Goal: Check status: Check status

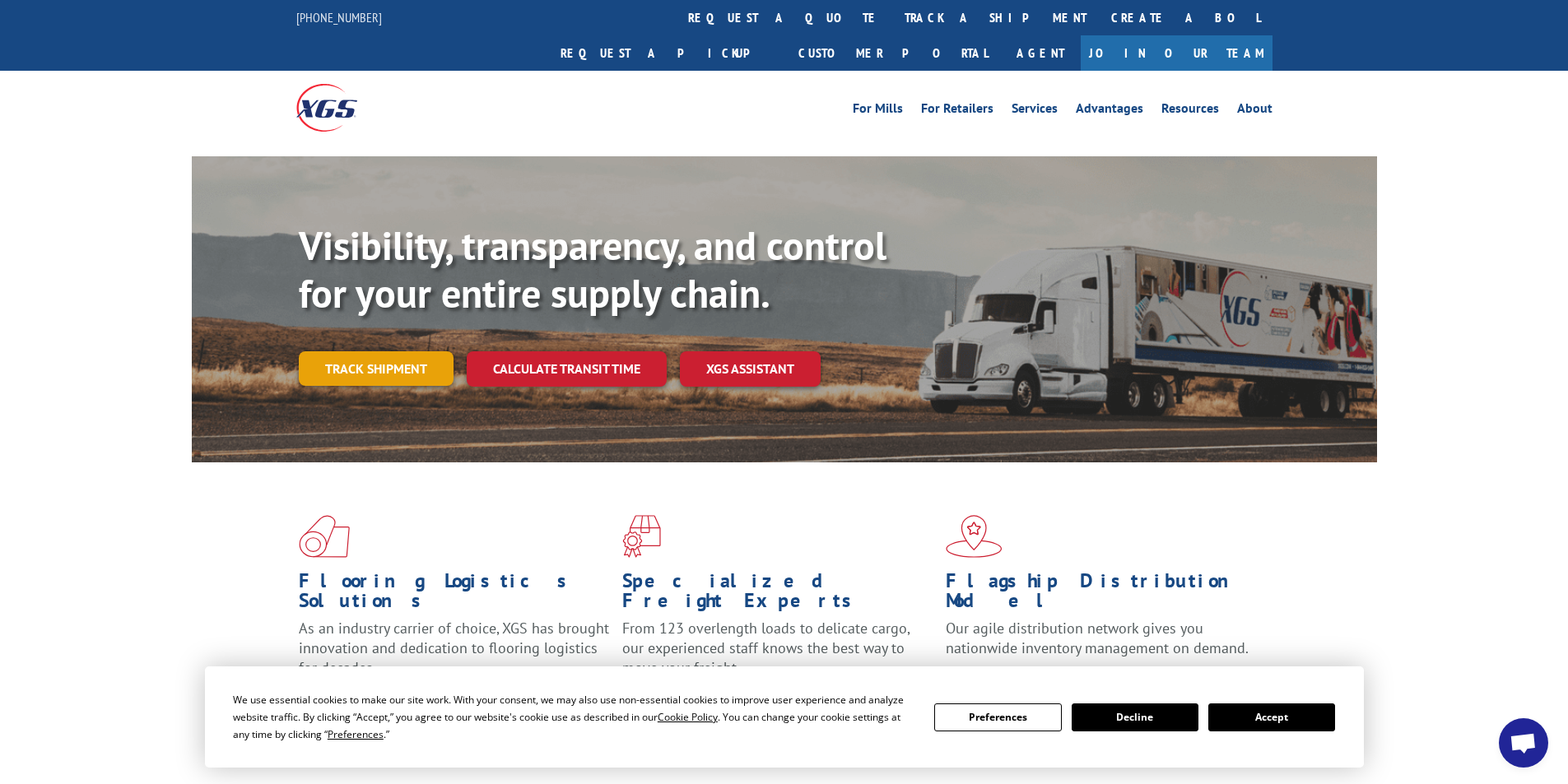
click at [376, 351] on link "Track shipment" at bounding box center [376, 368] width 154 height 34
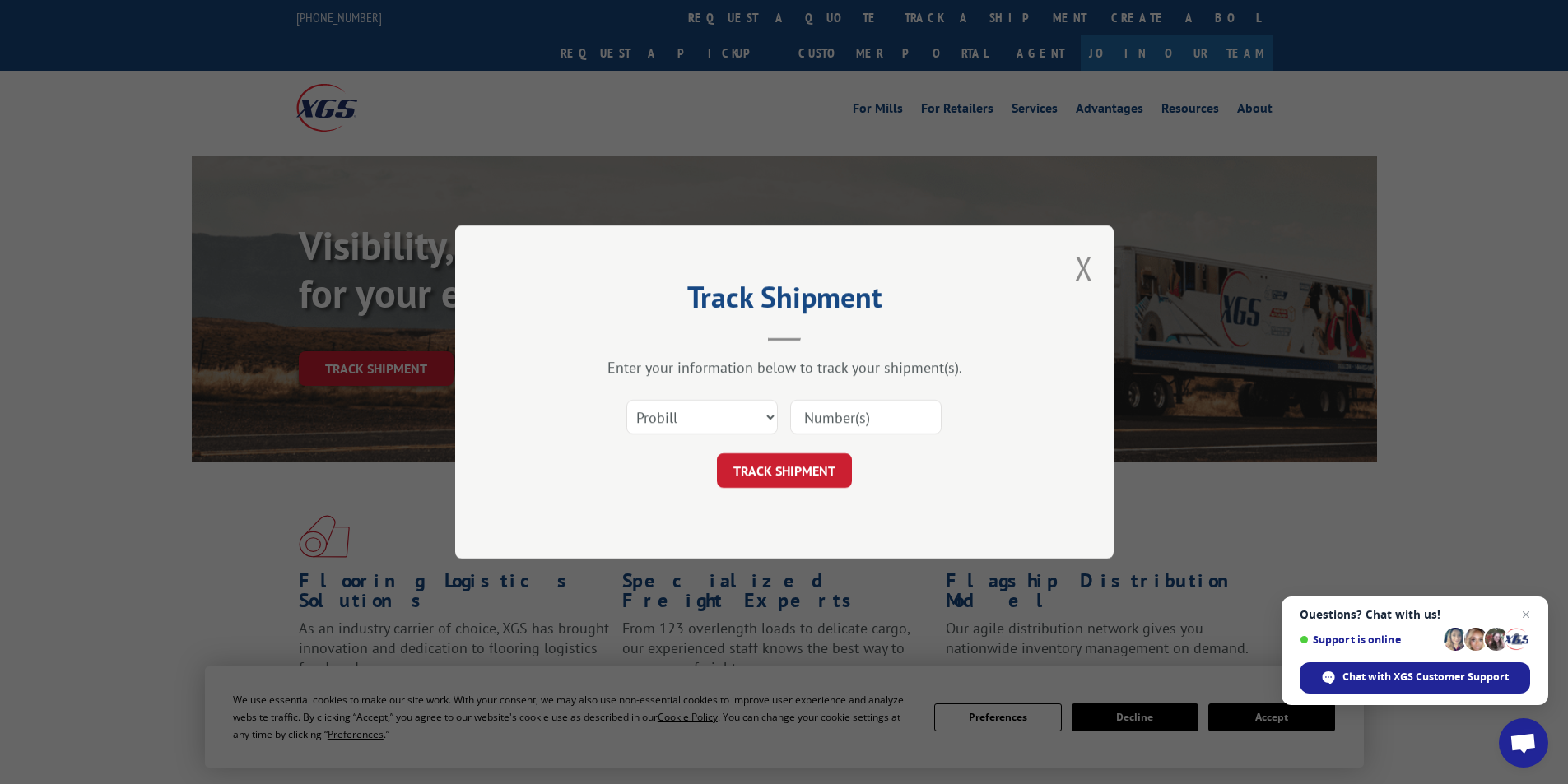
click at [842, 422] on input at bounding box center [865, 416] width 152 height 34
type input "6431048"
click button "TRACK SHIPMENT" at bounding box center [784, 470] width 135 height 34
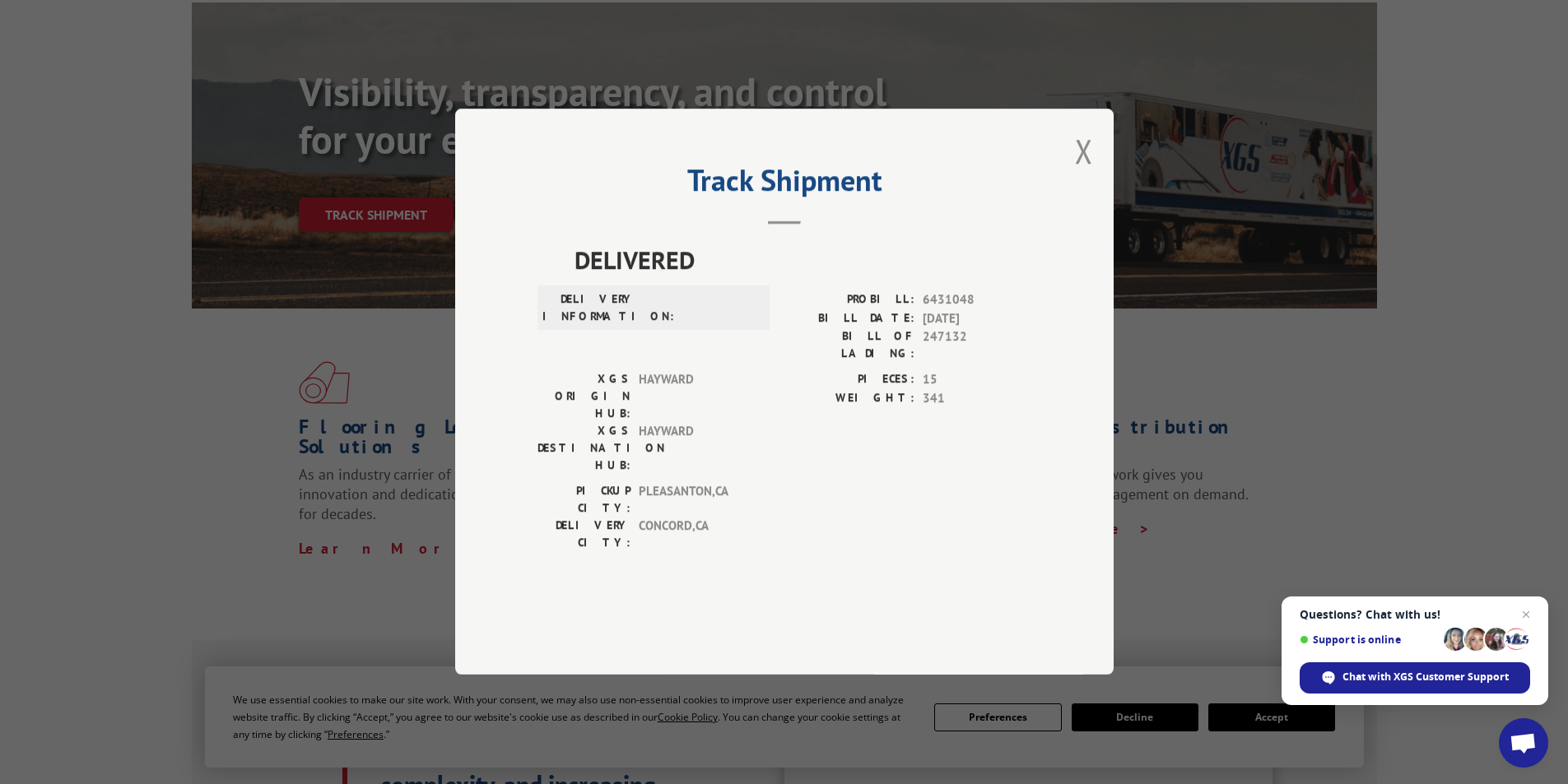
scroll to position [164, 0]
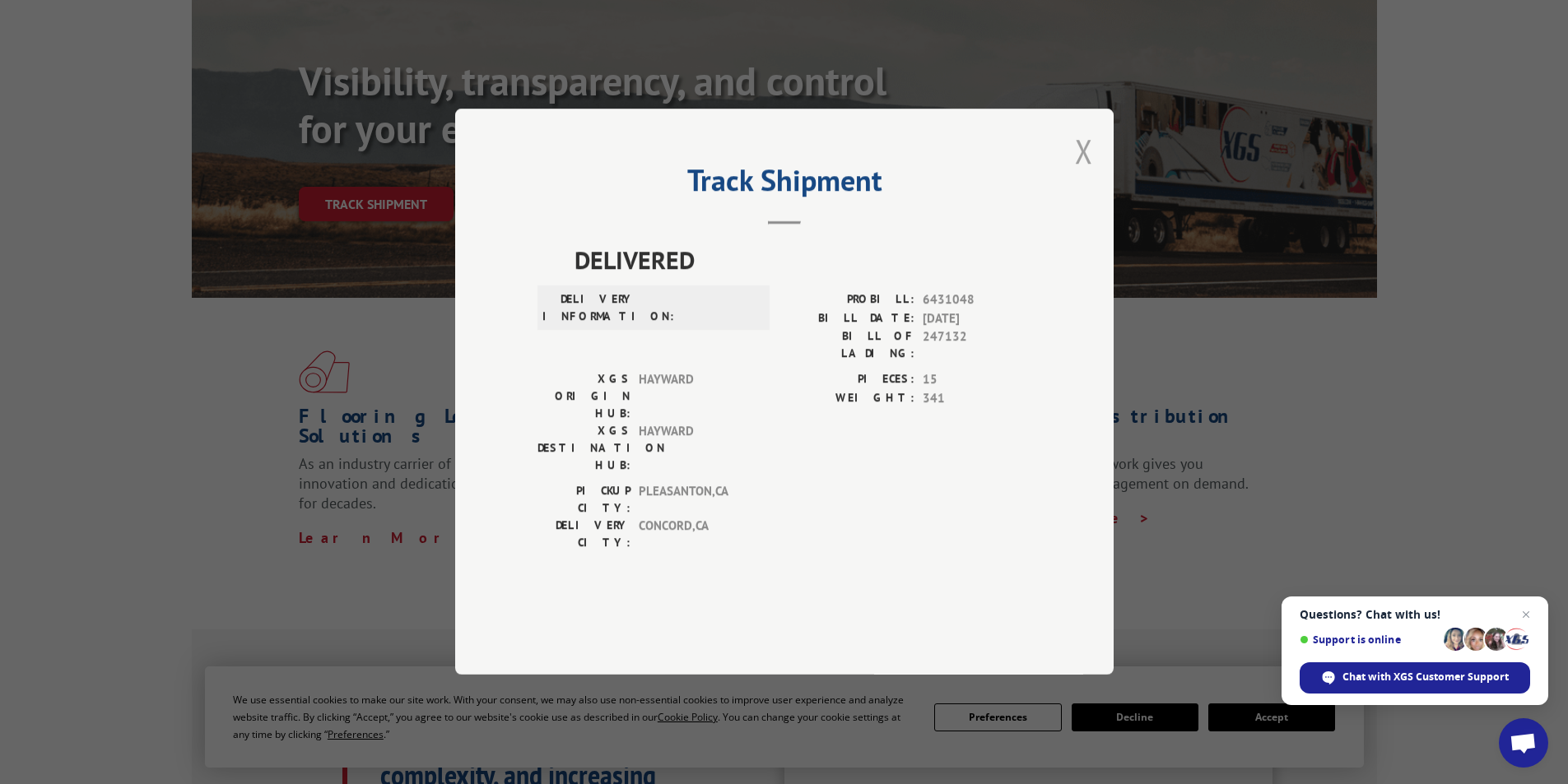
click at [1084, 173] on button "Close modal" at bounding box center [1083, 151] width 19 height 44
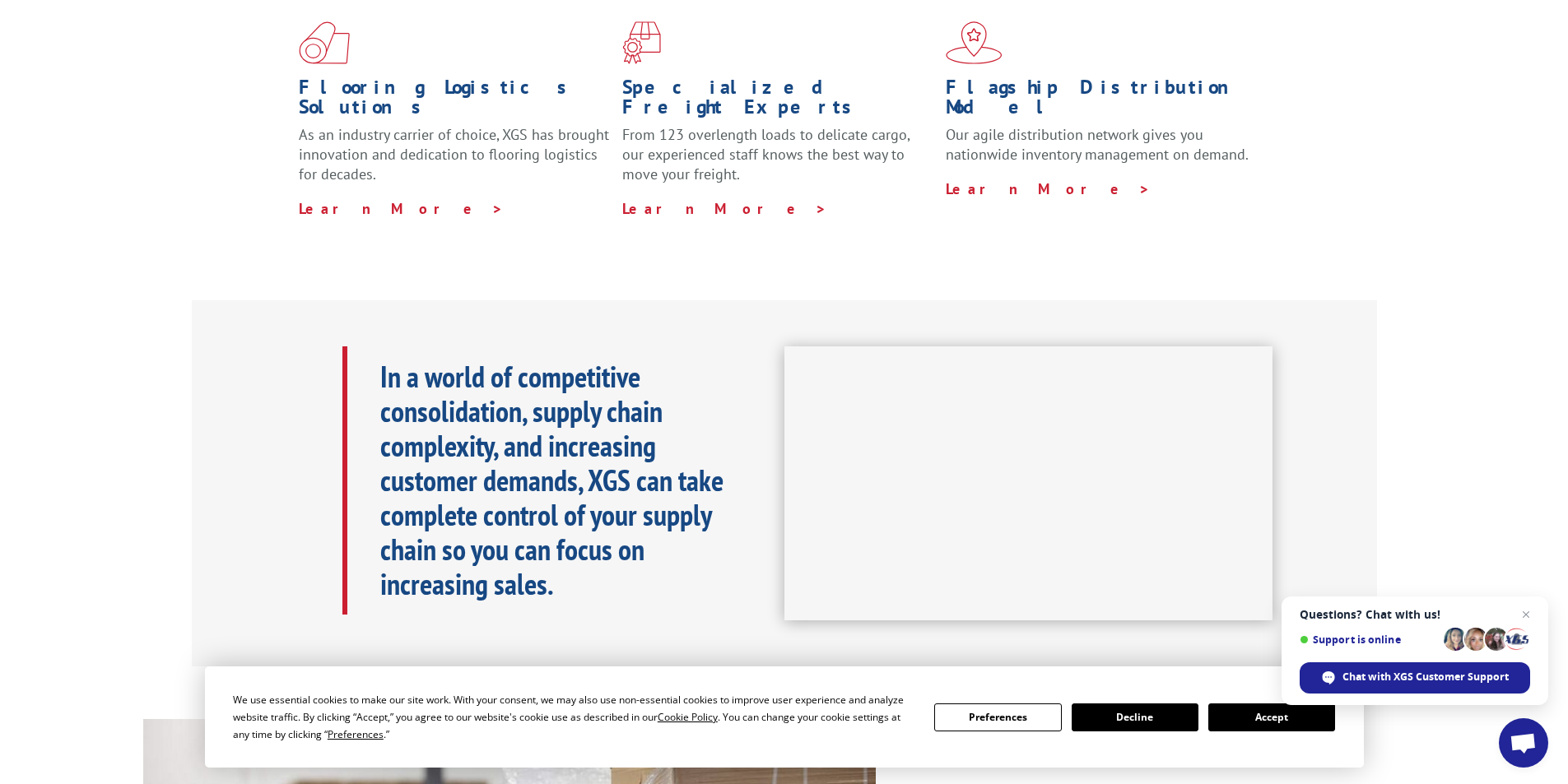
scroll to position [0, 0]
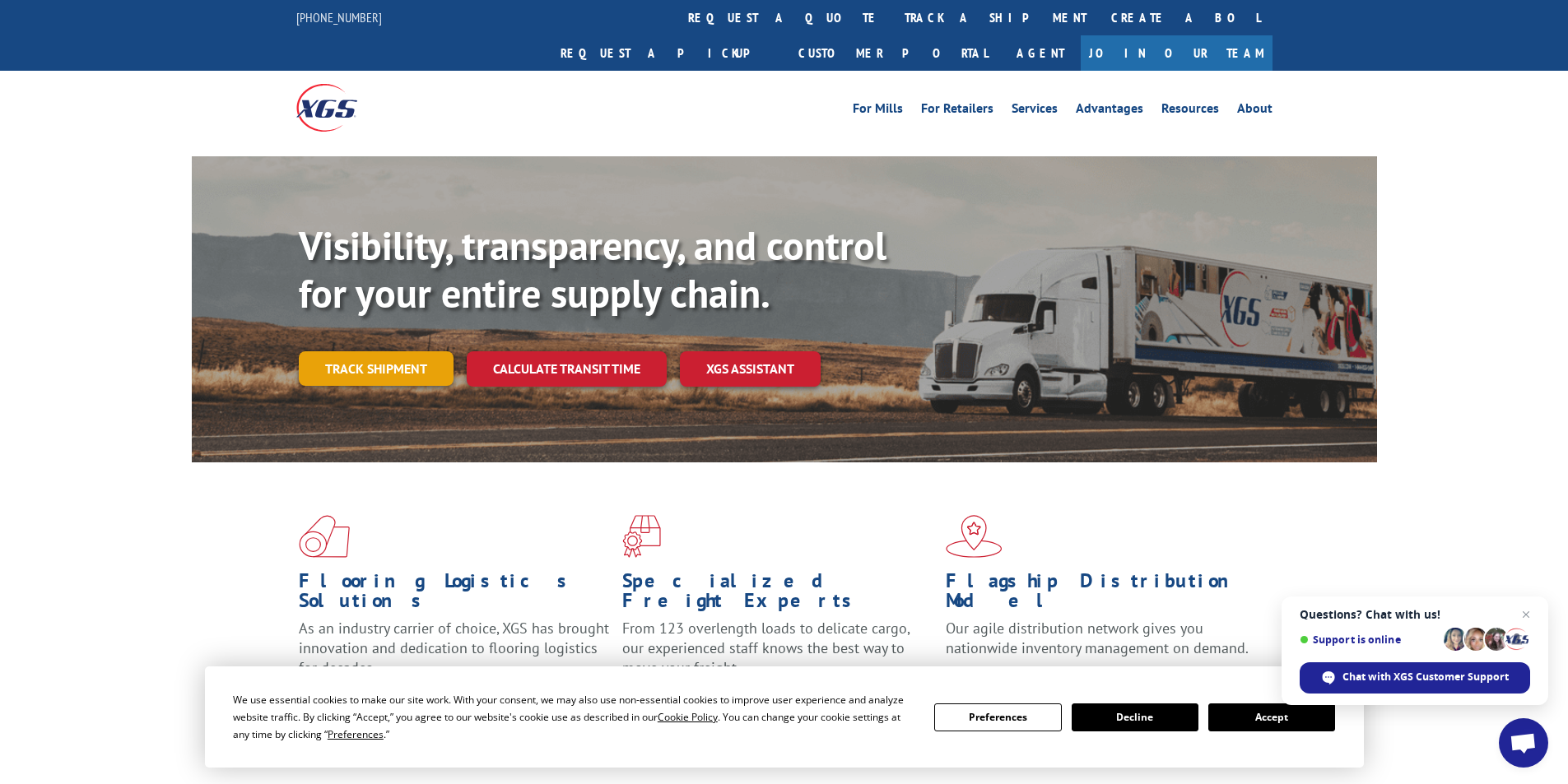
click at [390, 351] on link "Track shipment" at bounding box center [376, 368] width 154 height 34
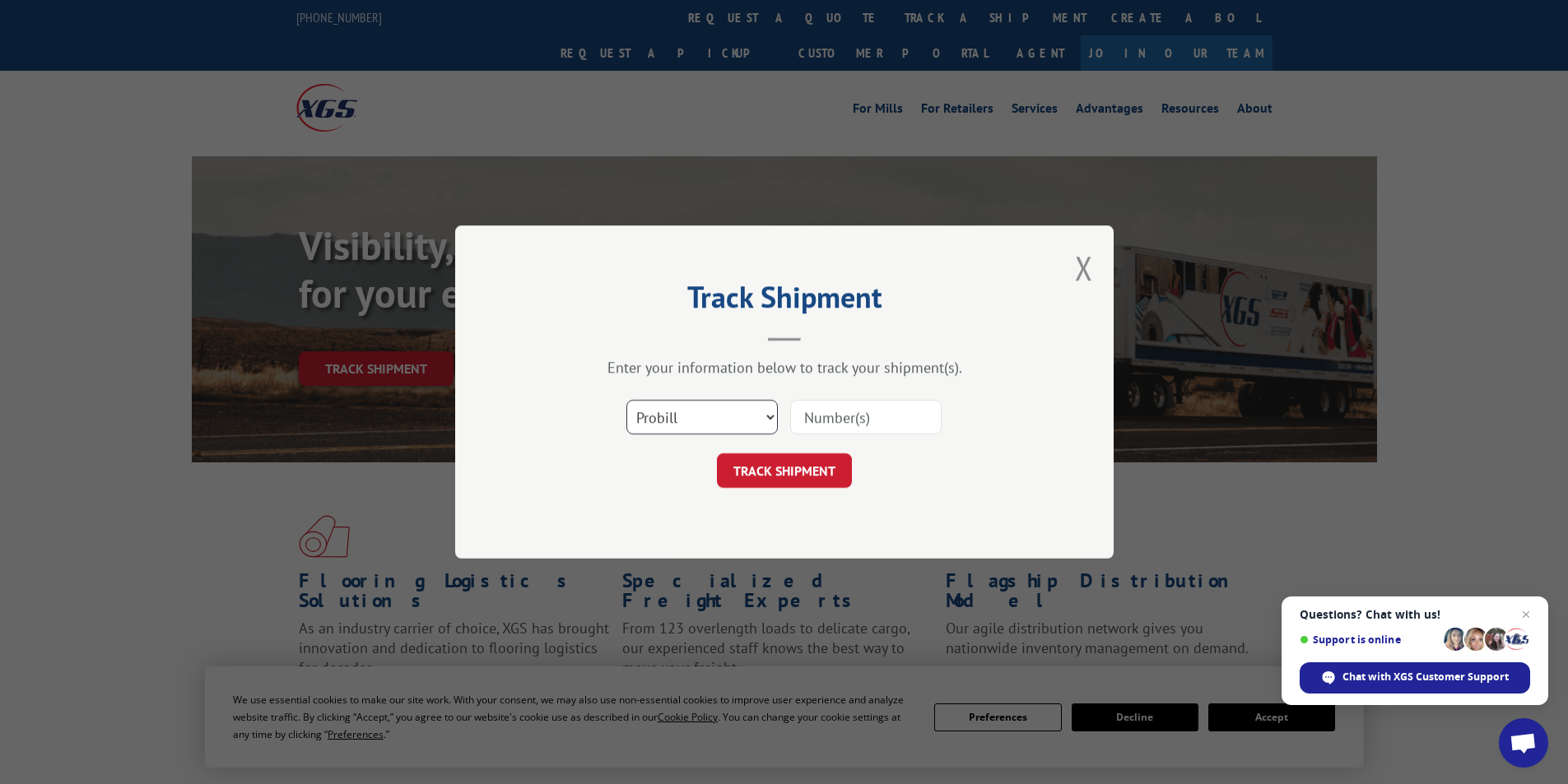
click at [768, 417] on select "Select category... Probill BOL PO" at bounding box center [702, 416] width 152 height 34
select select "bol"
click at [627, 400] on select "Select category... Probill BOL PO" at bounding box center [702, 416] width 152 height 34
click at [817, 418] on input at bounding box center [865, 416] width 152 height 34
type input "6431048"
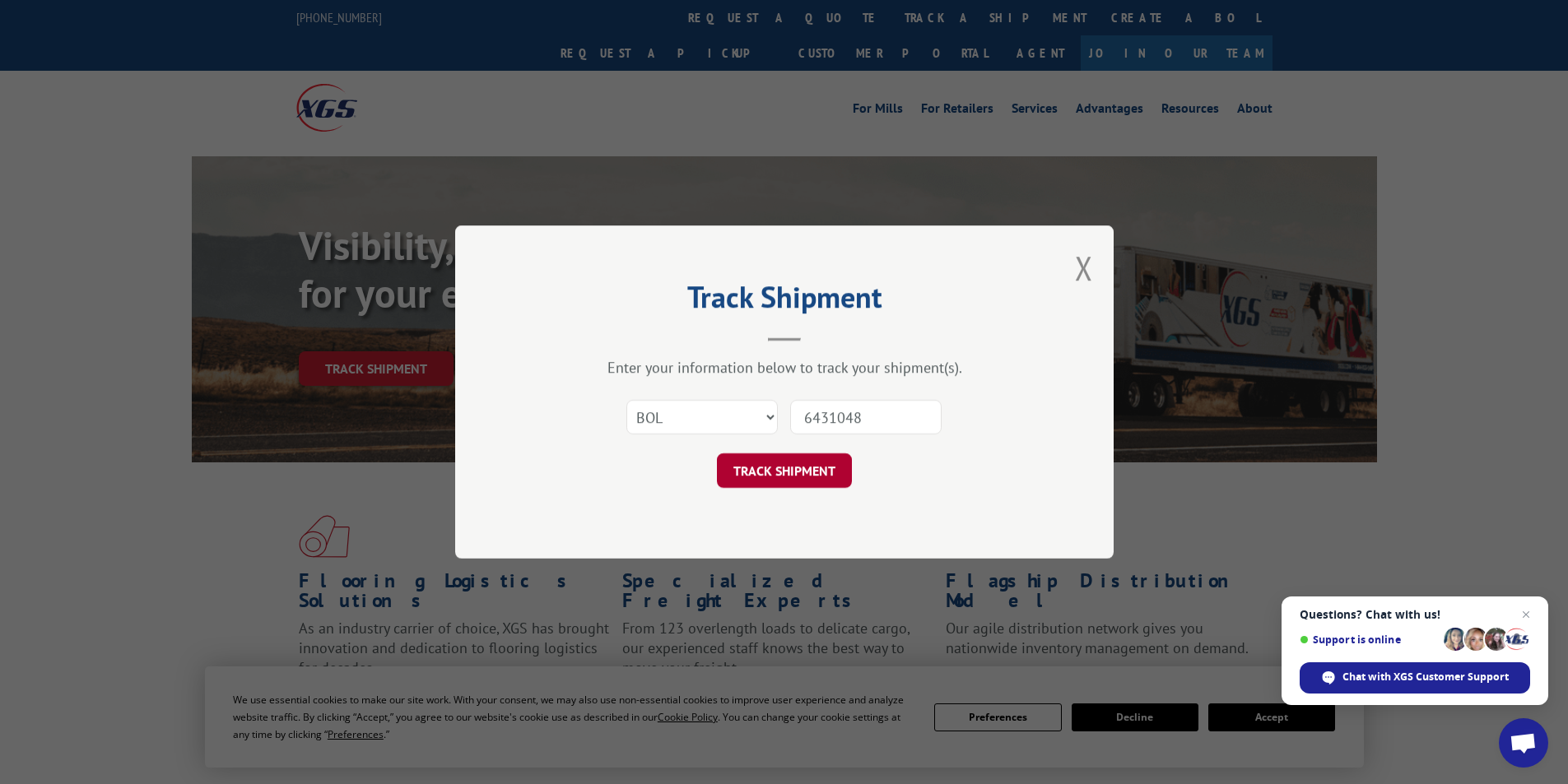
click at [804, 465] on button "TRACK SHIPMENT" at bounding box center [784, 470] width 135 height 34
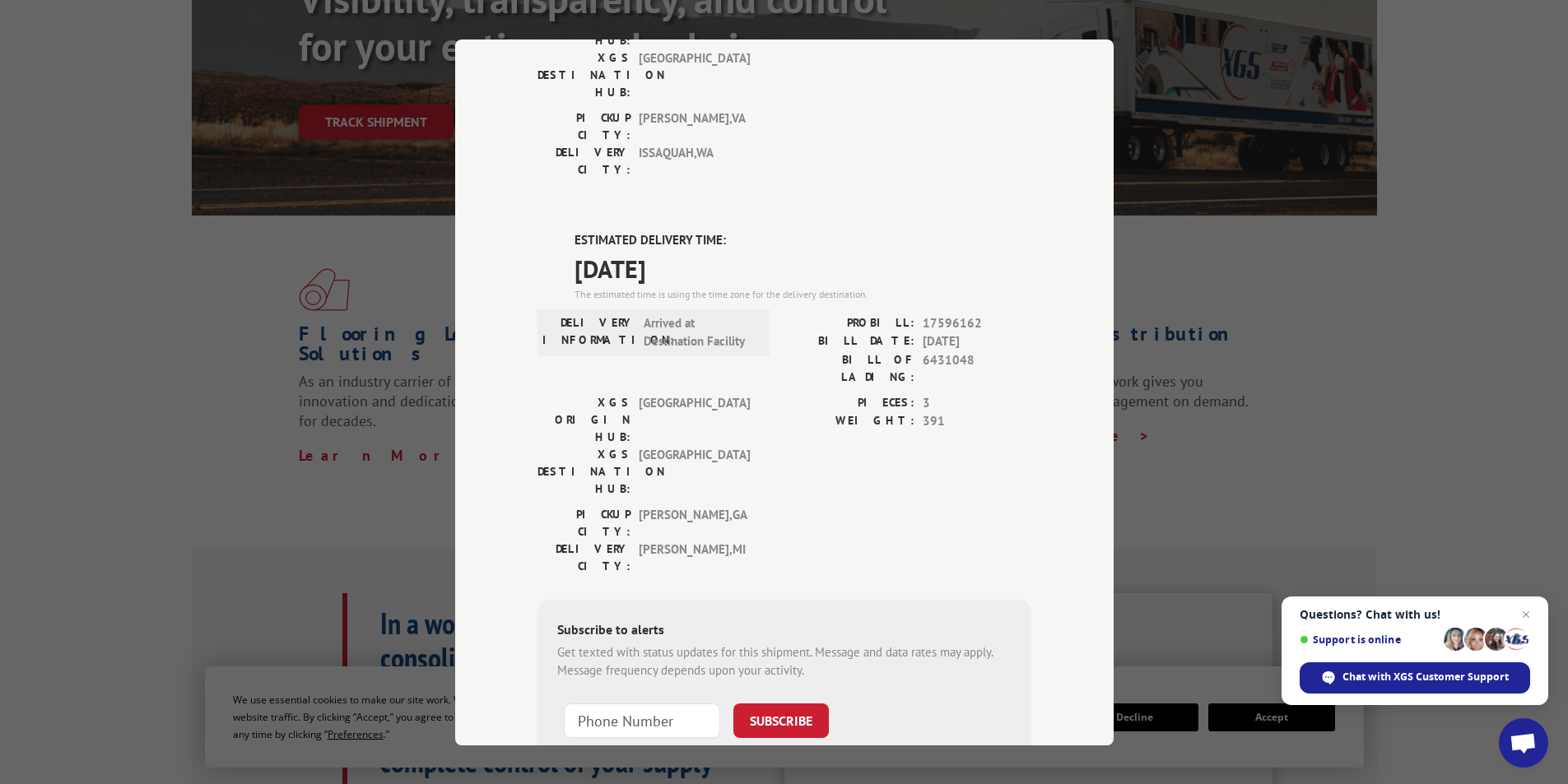
scroll to position [329, 0]
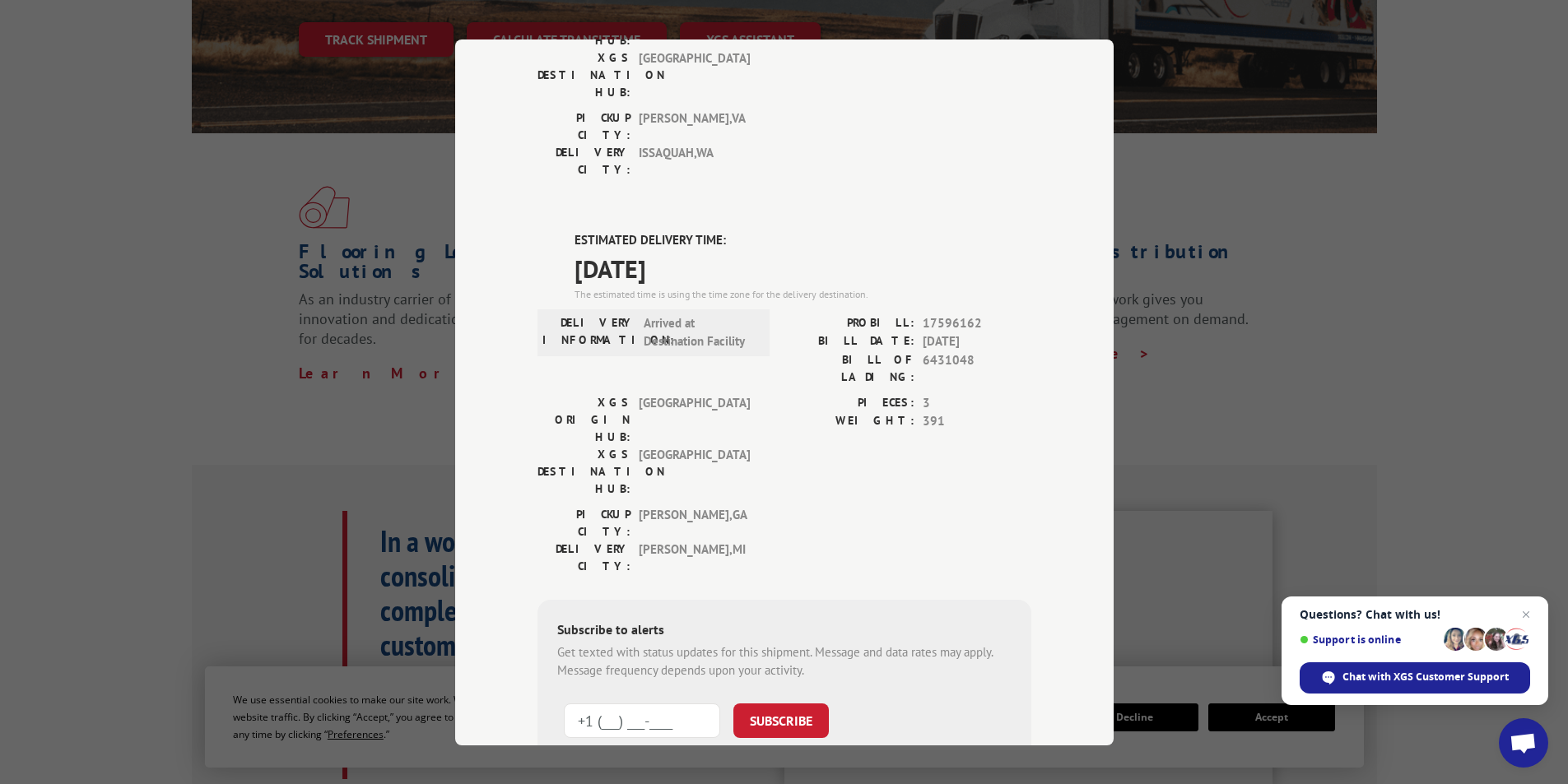
click at [586, 703] on input "+1 (___) ___-____" at bounding box center [642, 719] width 156 height 34
type input "[PHONE_NUMBER]"
click at [733, 703] on button "SUBSCRIBE" at bounding box center [781, 719] width 96 height 34
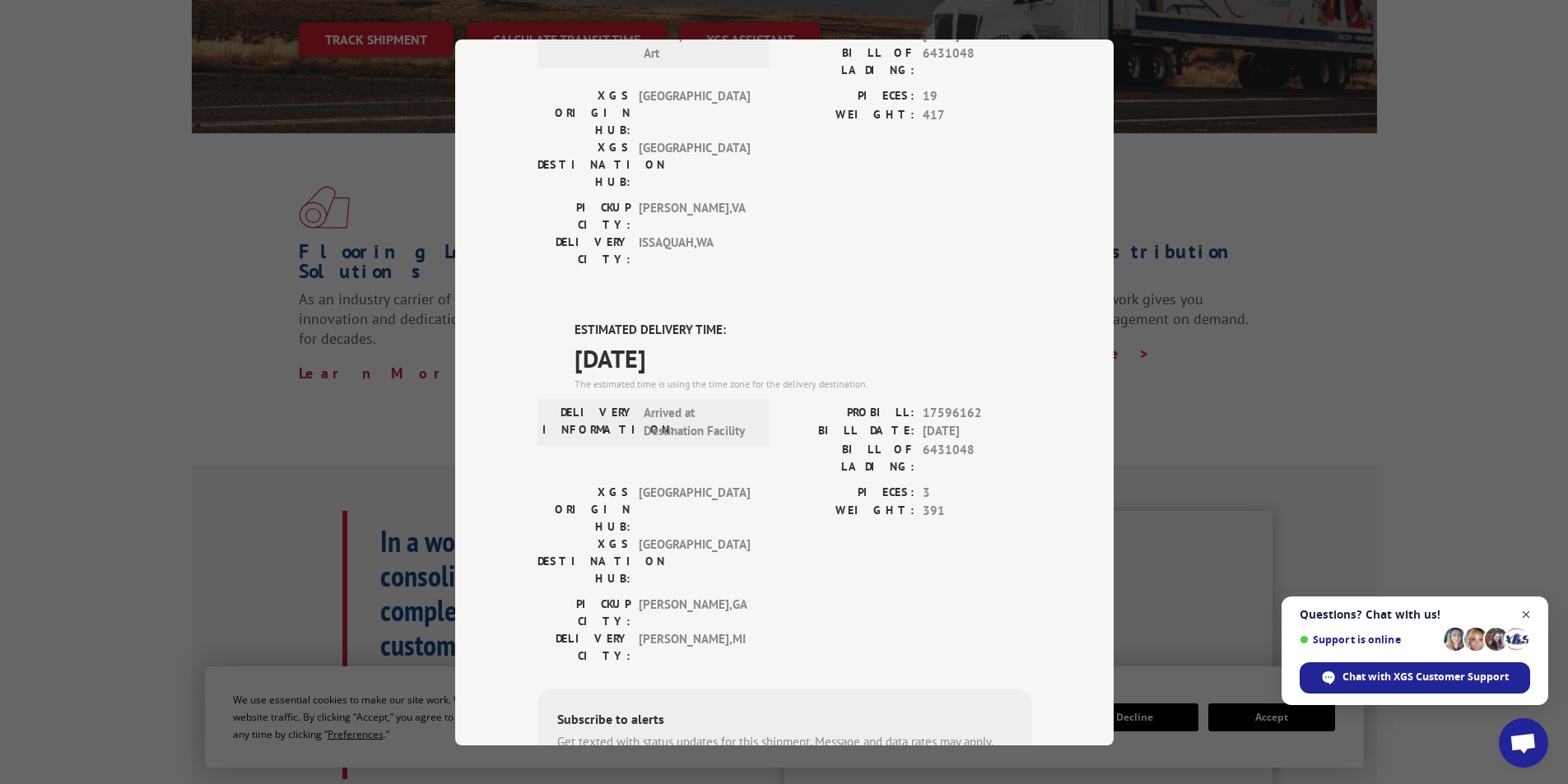
click at [1529, 616] on span "Close chat" at bounding box center [1526, 615] width 21 height 21
